Goal: Find specific page/section: Find specific page/section

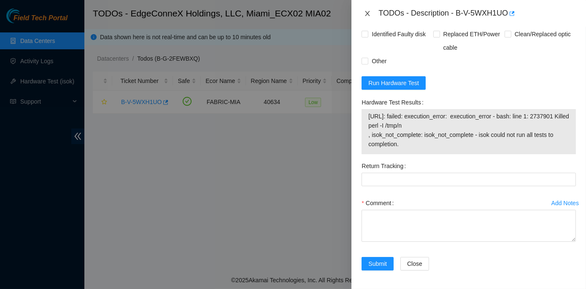
click at [368, 10] on icon "close" at bounding box center [367, 13] width 7 height 7
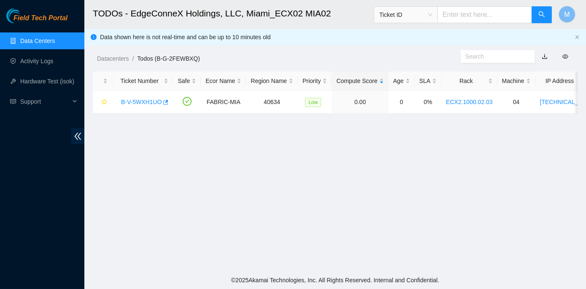
scroll to position [235, 0]
click at [30, 41] on link "Data Centers" at bounding box center [37, 41] width 35 height 7
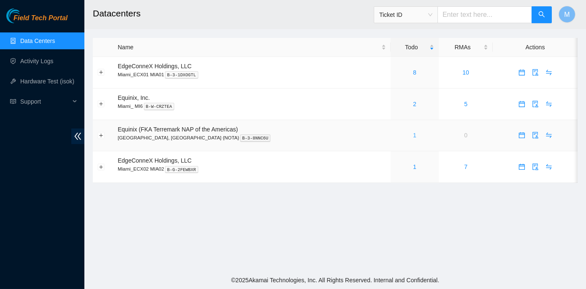
click at [413, 135] on link "1" at bounding box center [414, 135] width 3 height 7
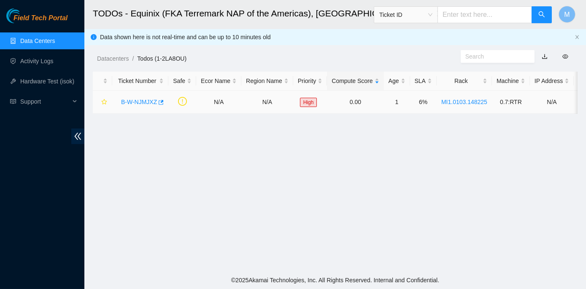
click at [123, 100] on link "B-W-NJMJXZ" at bounding box center [139, 102] width 36 height 7
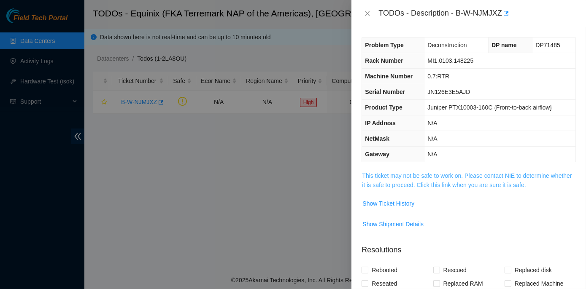
click at [473, 175] on link "This ticket may not be safe to work on. Please contact NIE to determine whether…" at bounding box center [467, 180] width 210 height 16
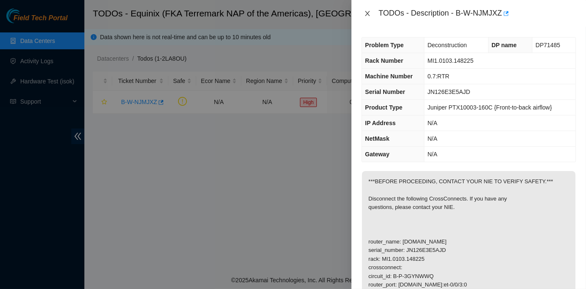
click at [366, 14] on icon "close" at bounding box center [367, 13] width 7 height 7
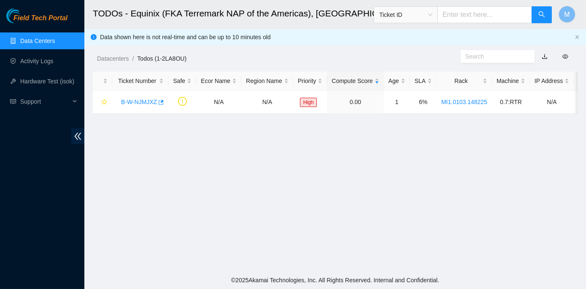
click at [21, 41] on link "Data Centers" at bounding box center [37, 41] width 35 height 7
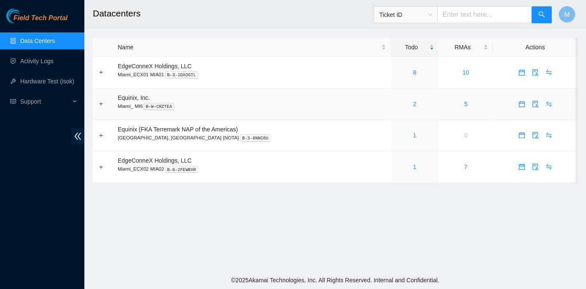
click at [395, 102] on div "2" at bounding box center [414, 104] width 39 height 9
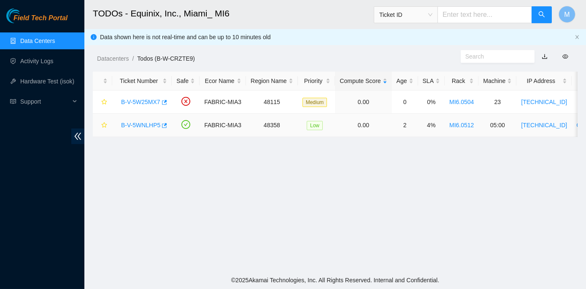
click at [148, 124] on link "B-V-5WNLHP5" at bounding box center [140, 125] width 39 height 7
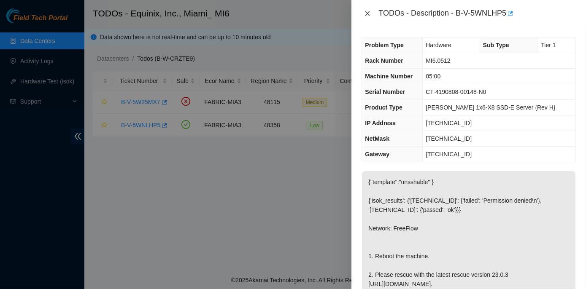
click at [366, 14] on icon "close" at bounding box center [367, 13] width 7 height 7
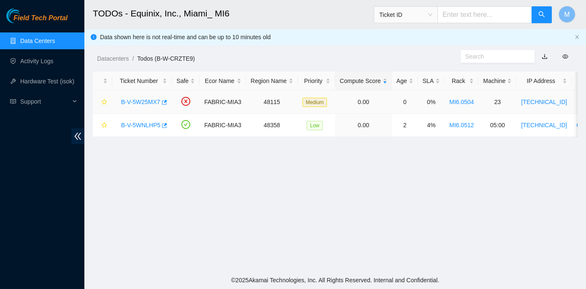
click at [129, 102] on link "B-V-5W25MX7" at bounding box center [140, 102] width 39 height 7
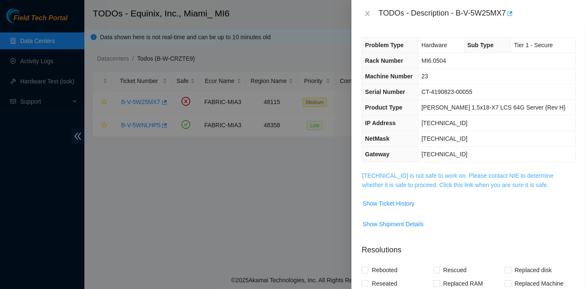
click at [456, 173] on link "23.61.249.186 is not safe to work on. Please contact NIE to determine whether i…" at bounding box center [457, 180] width 191 height 16
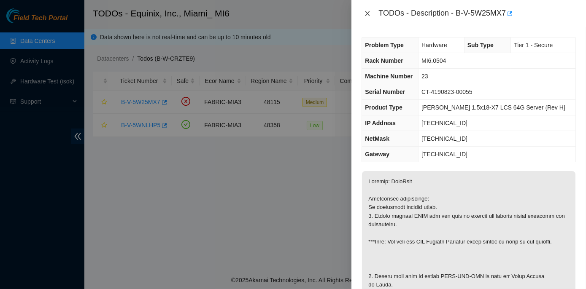
click at [365, 14] on icon "close" at bounding box center [367, 13] width 7 height 7
